Goal: Book appointment/travel/reservation

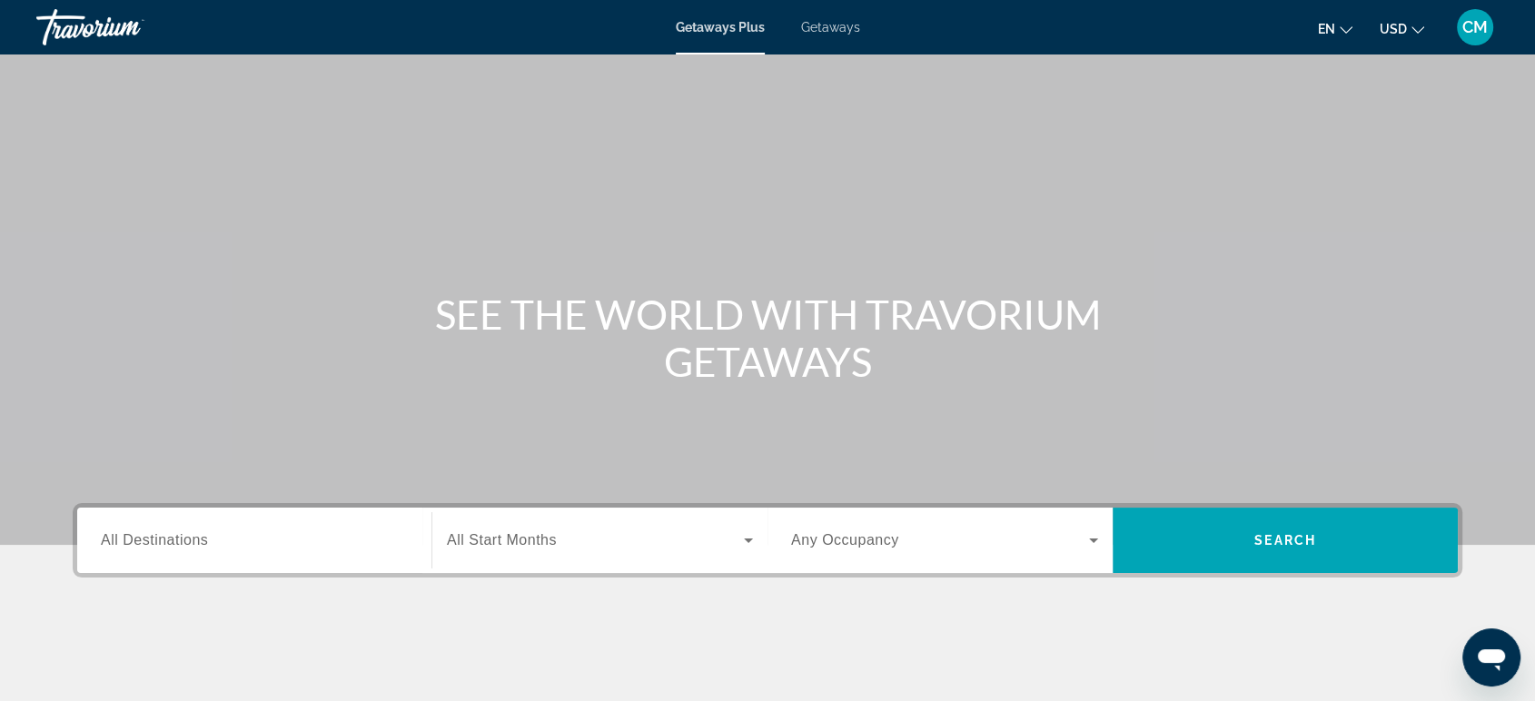
click at [823, 24] on span "Getaways" at bounding box center [830, 27] width 59 height 15
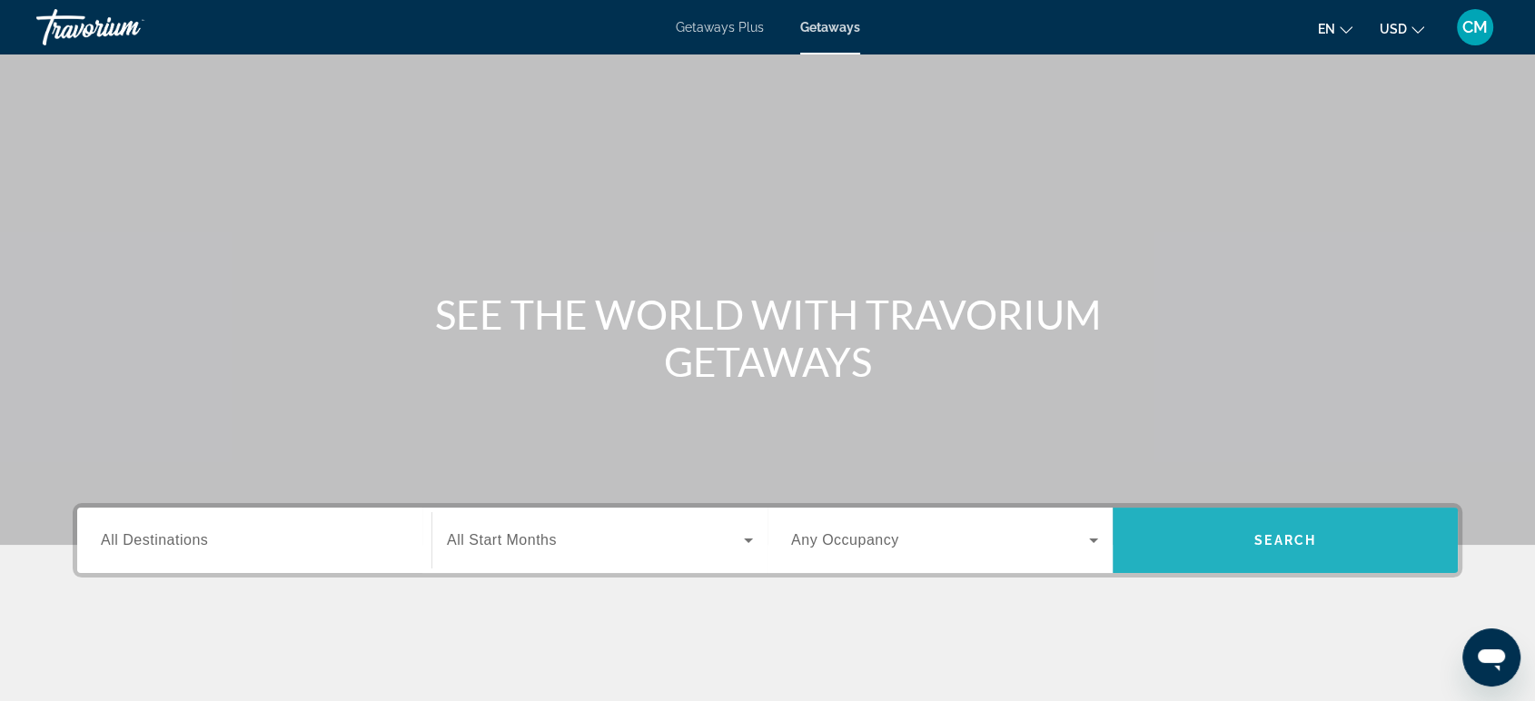
click at [1340, 539] on span "Search" at bounding box center [1285, 541] width 345 height 44
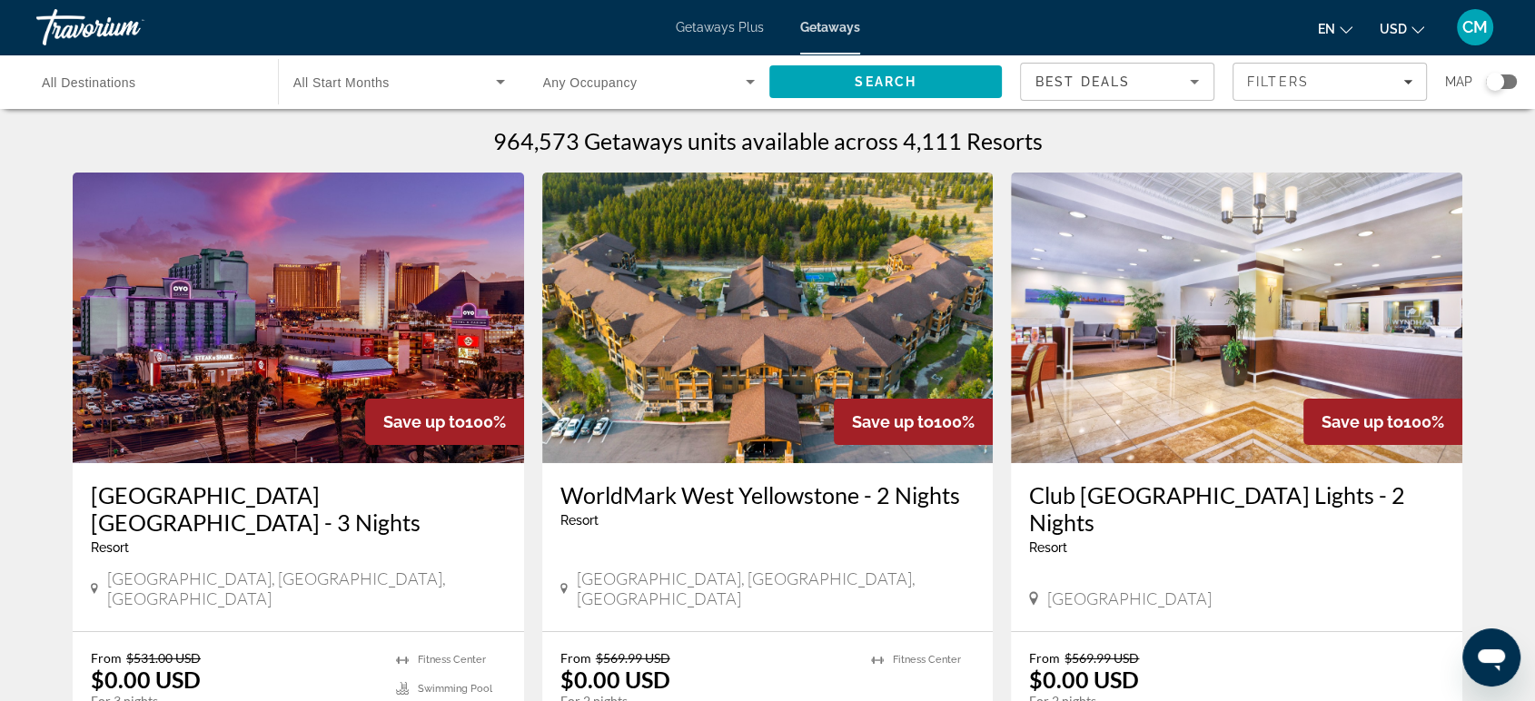
scroll to position [40, 0]
